Goal: Check status: Check status

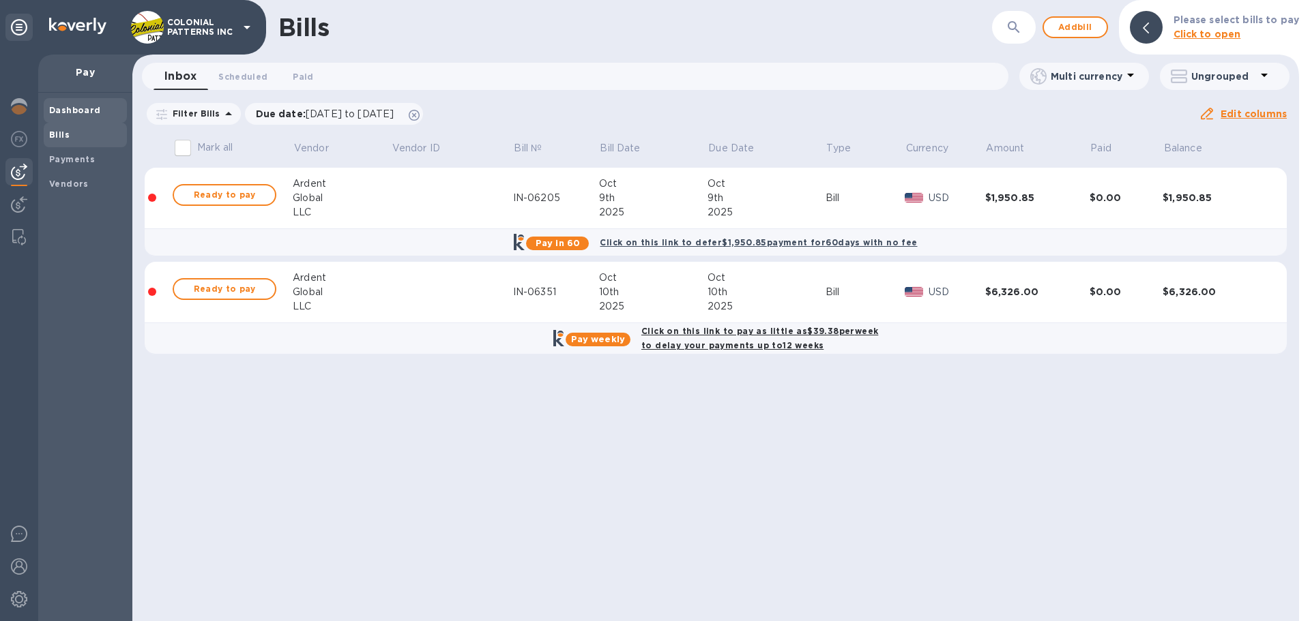
click at [63, 108] on b "Dashboard" at bounding box center [75, 110] width 52 height 10
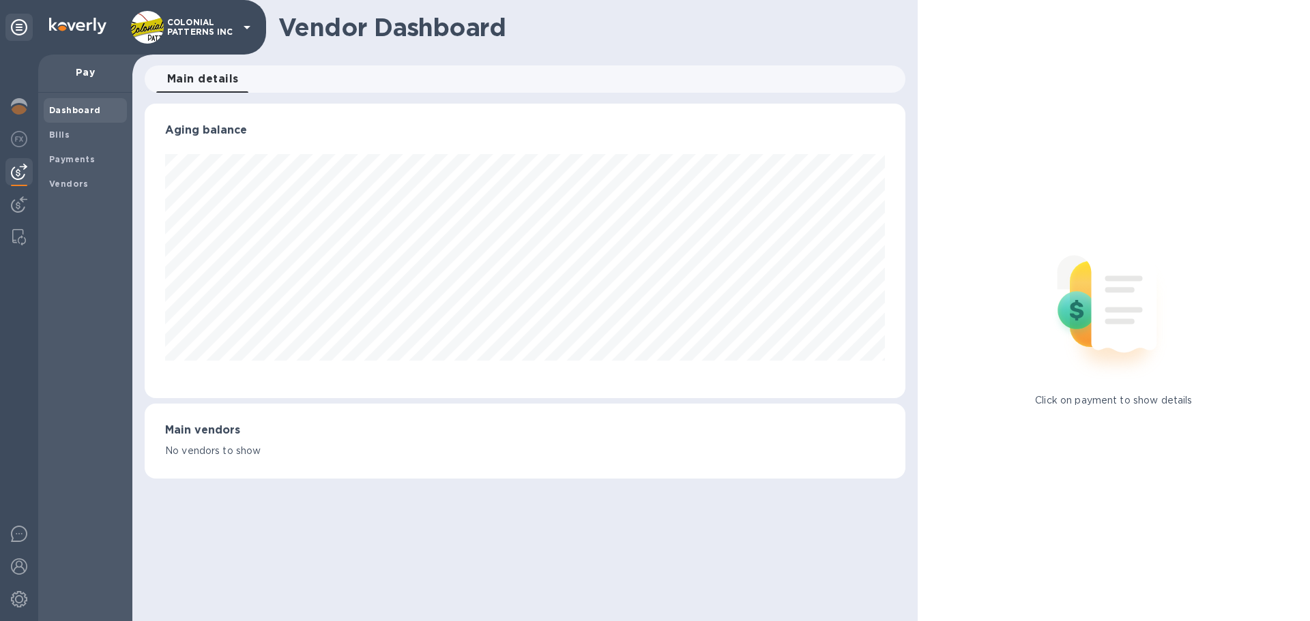
scroll to position [295, 760]
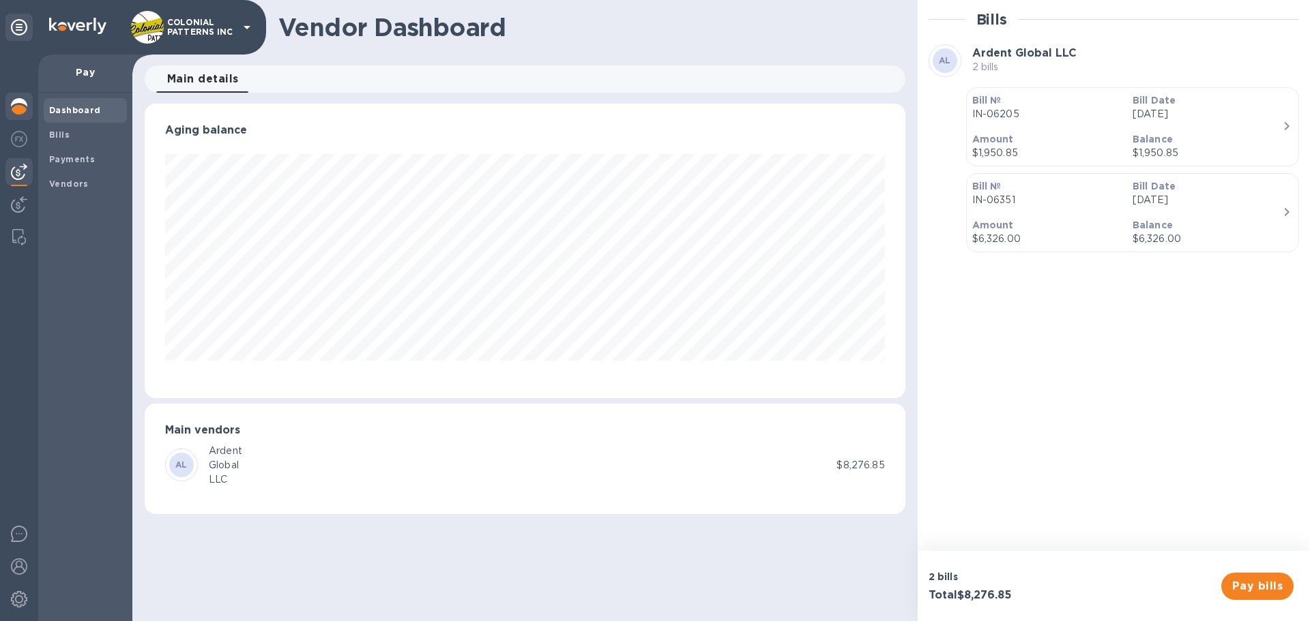
click at [25, 106] on img at bounding box center [19, 106] width 16 height 16
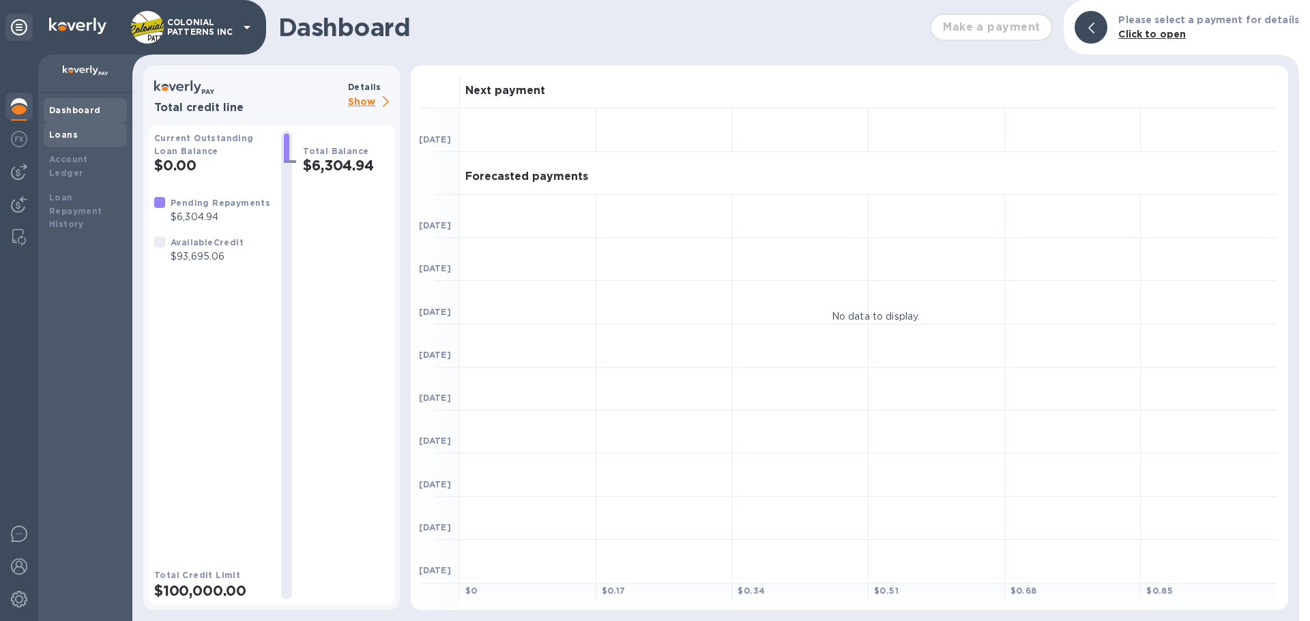
click at [70, 134] on b "Loans" at bounding box center [63, 135] width 29 height 10
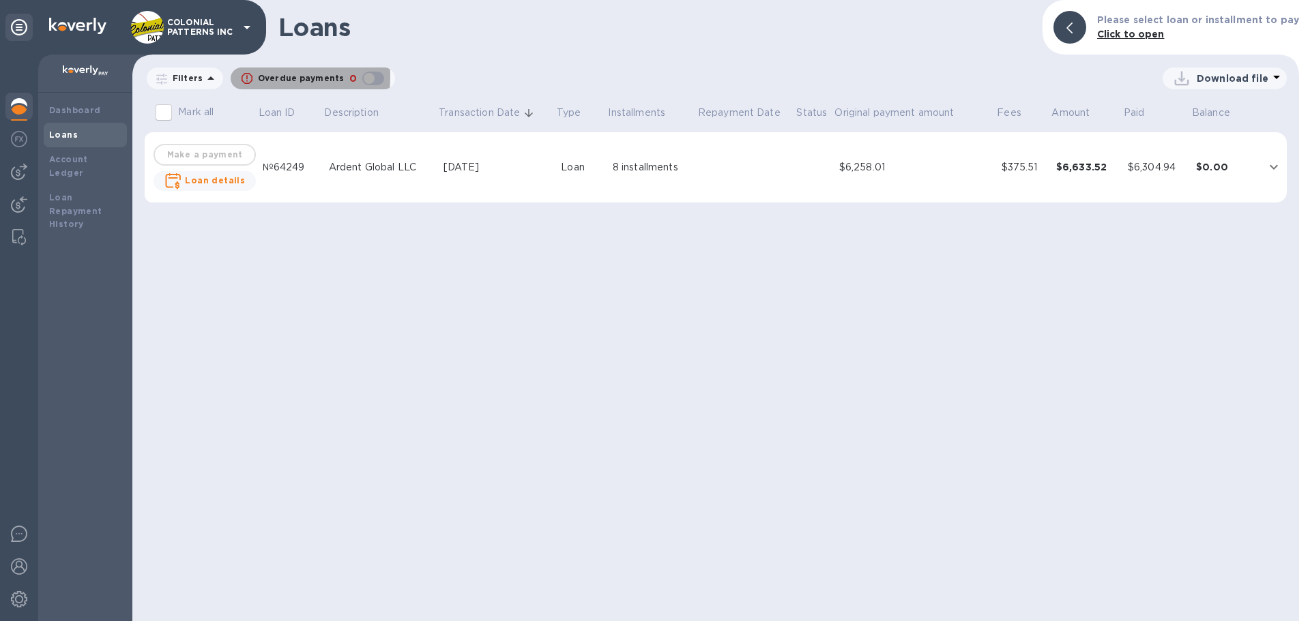
click at [243, 76] on icon "button" at bounding box center [246, 78] width 11 height 11
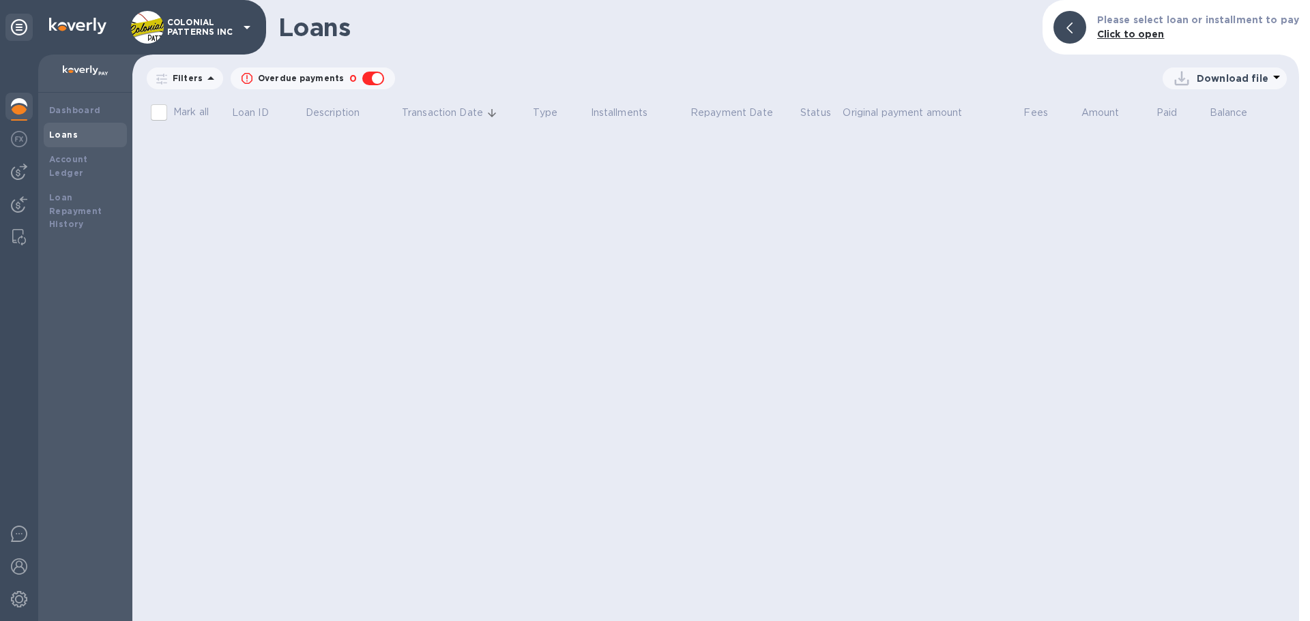
click at [368, 78] on div "button" at bounding box center [372, 78] width 27 height 19
checkbox input "false"
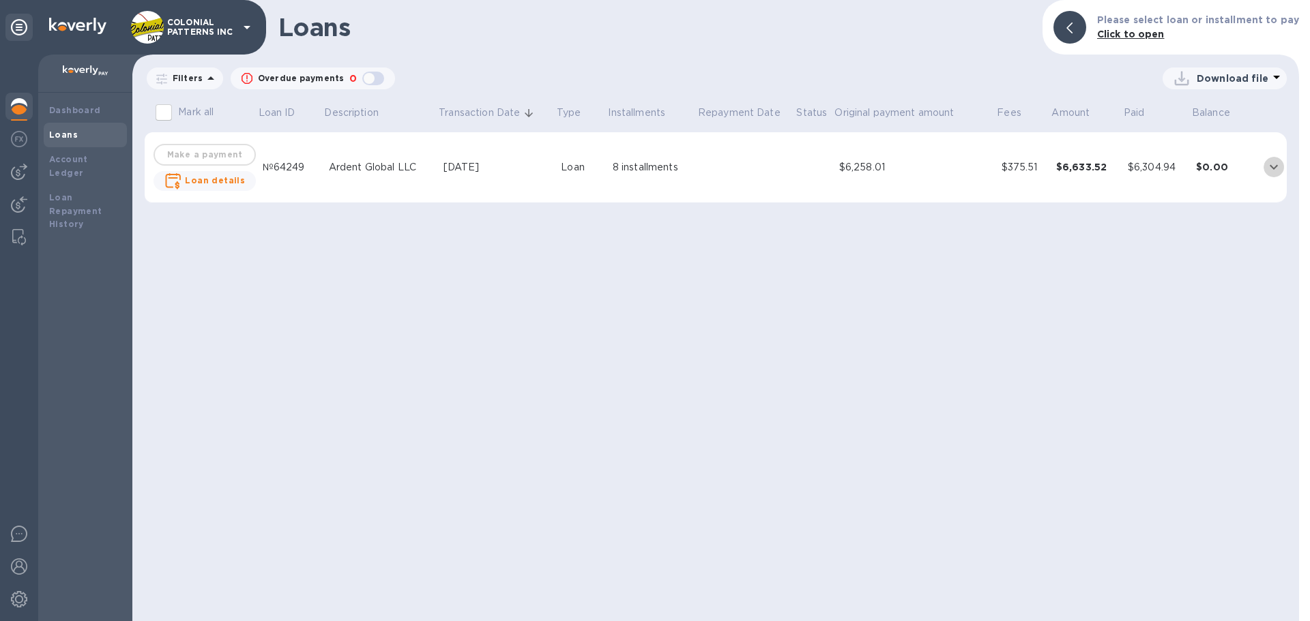
click at [1276, 166] on icon "expand row" at bounding box center [1273, 167] width 8 height 5
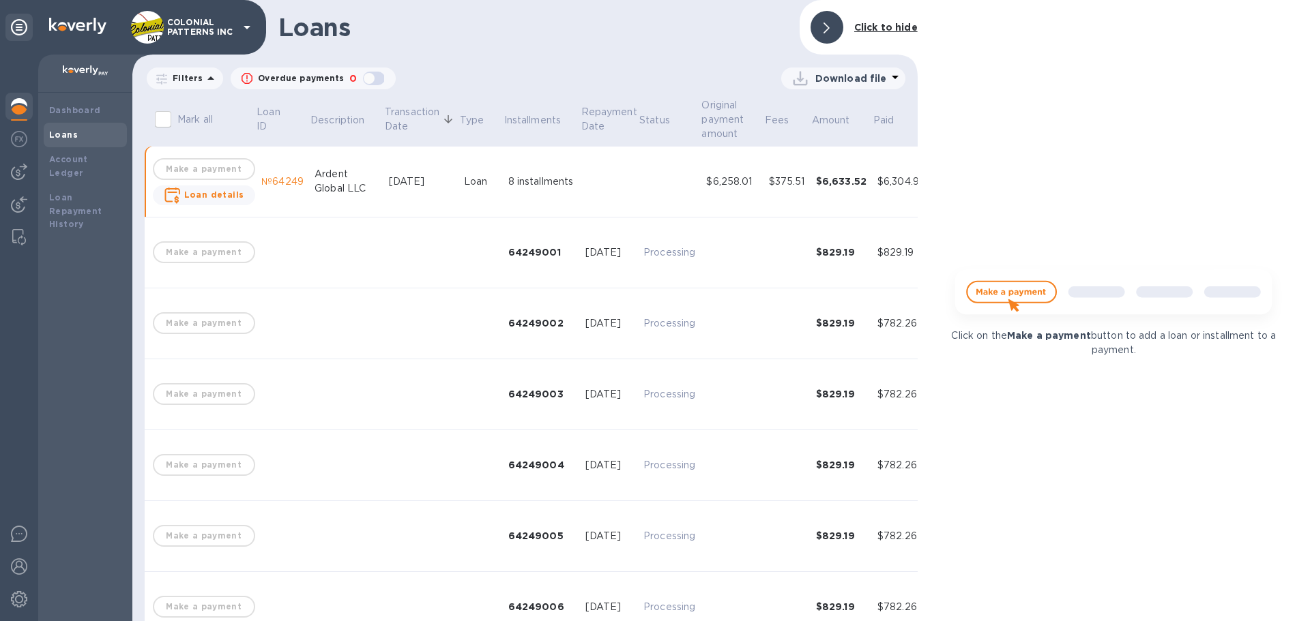
click at [833, 27] on div at bounding box center [826, 27] width 33 height 33
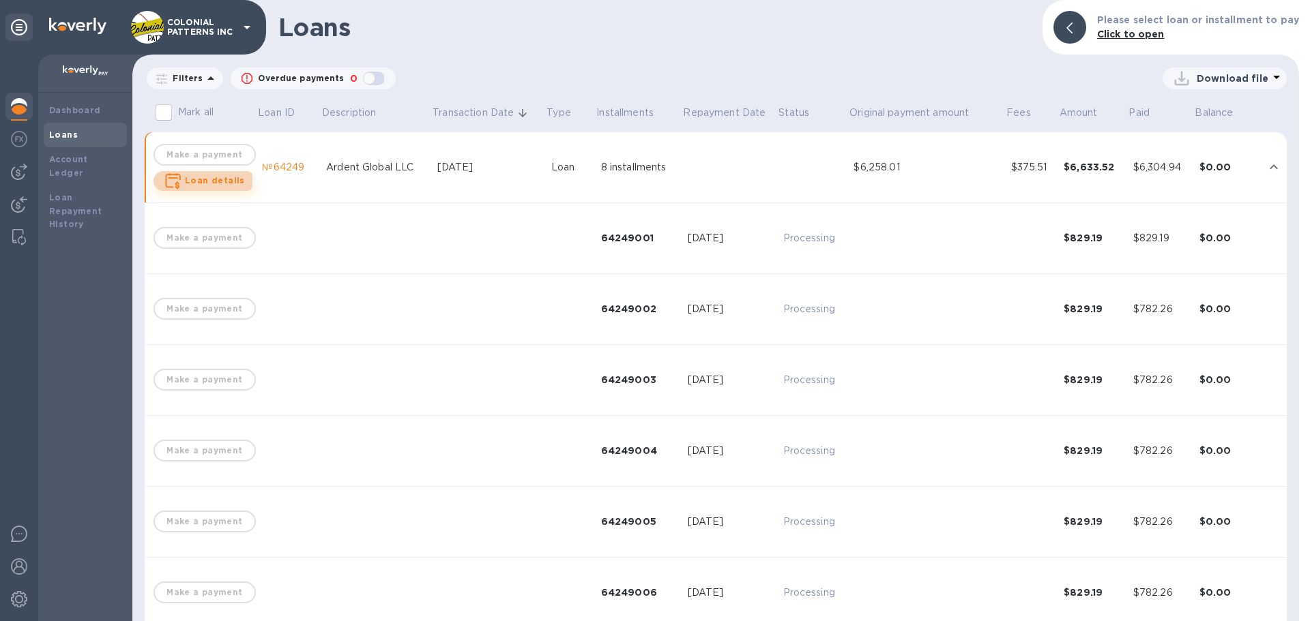
click at [202, 181] on b "Loan details" at bounding box center [215, 180] width 60 height 10
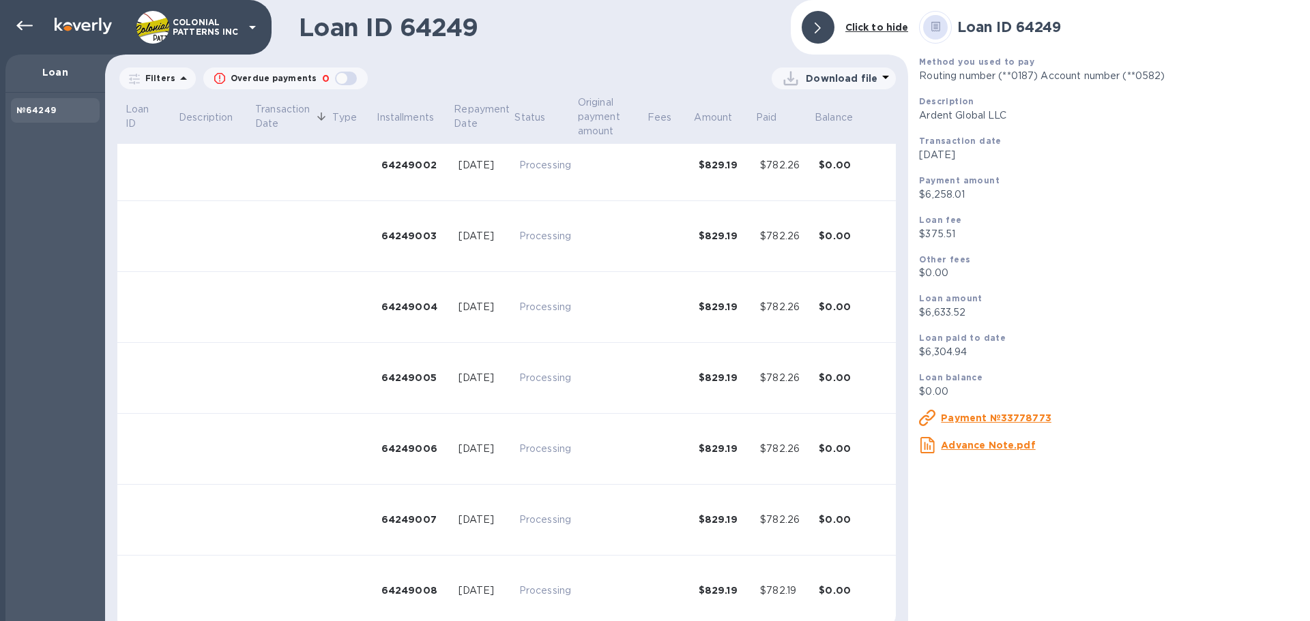
scroll to position [175, 0]
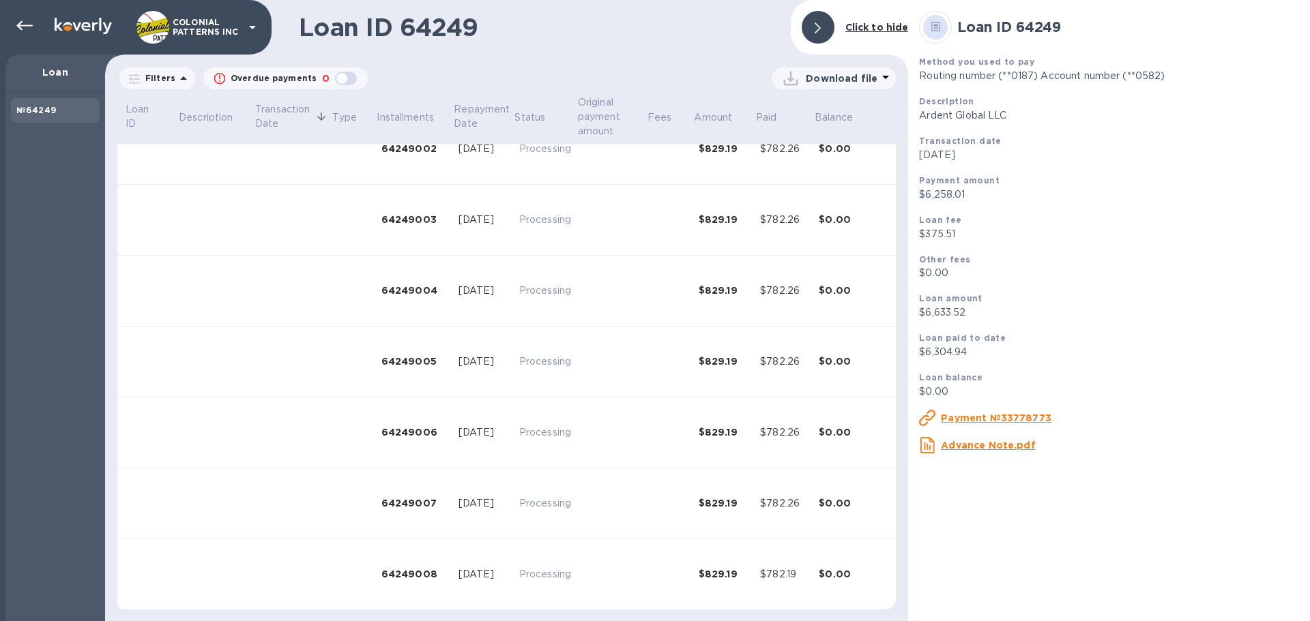
click at [971, 417] on u "Payment №33778773" at bounding box center [996, 418] width 110 height 11
